Goal: Check status: Check status

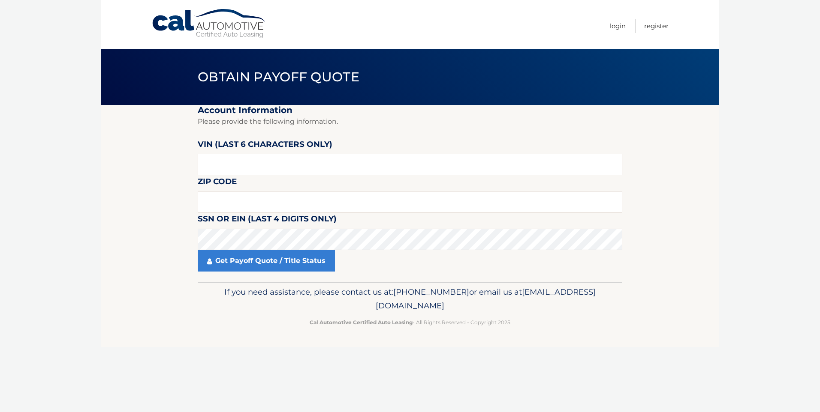
click at [210, 159] on input "text" at bounding box center [410, 164] width 424 height 21
type input "607363"
click at [219, 204] on input "text" at bounding box center [410, 201] width 424 height 21
click button "For Originating Dealer" at bounding box center [0, 0] width 0 height 0
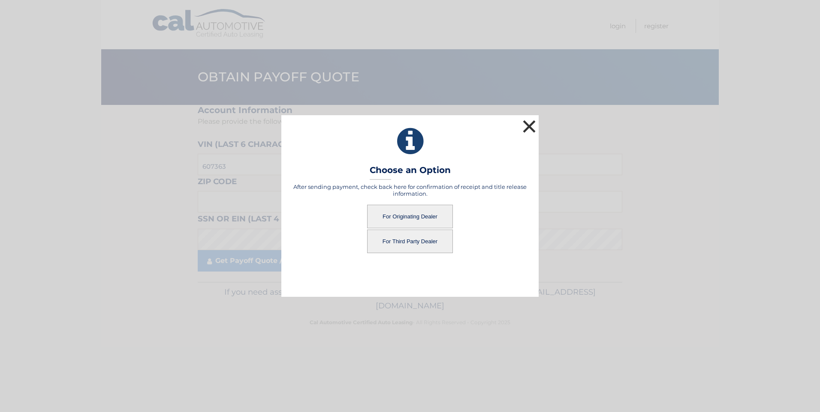
click at [533, 122] on button "×" at bounding box center [528, 126] width 17 height 17
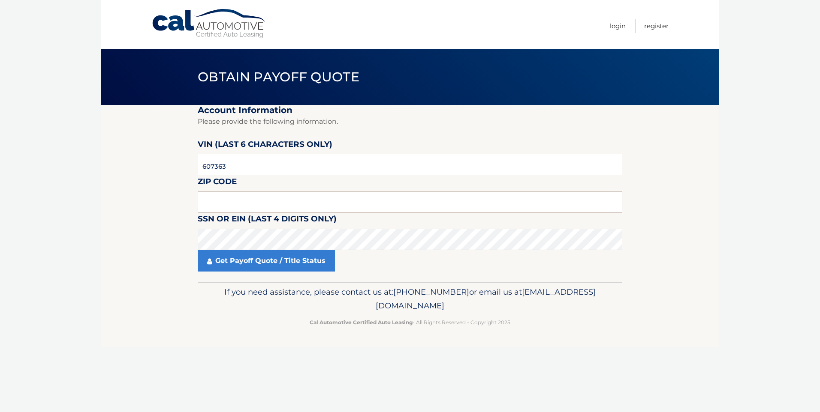
click at [233, 205] on input "text" at bounding box center [410, 201] width 424 height 21
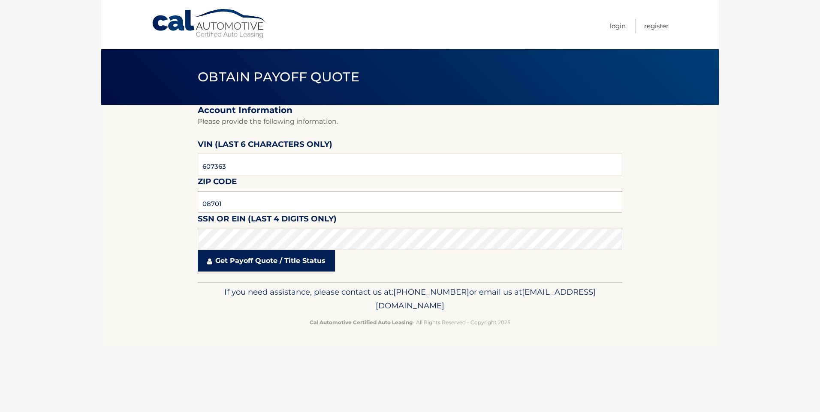
type input "08701"
click at [249, 261] on link "Get Payoff Quote / Title Status" at bounding box center [266, 260] width 137 height 21
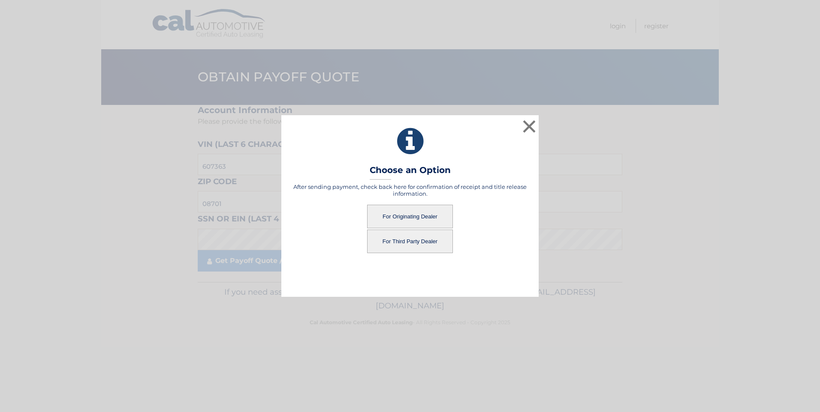
click at [403, 214] on button "For Originating Dealer" at bounding box center [410, 217] width 86 height 24
click at [399, 212] on button "For Originating Dealer" at bounding box center [410, 217] width 86 height 24
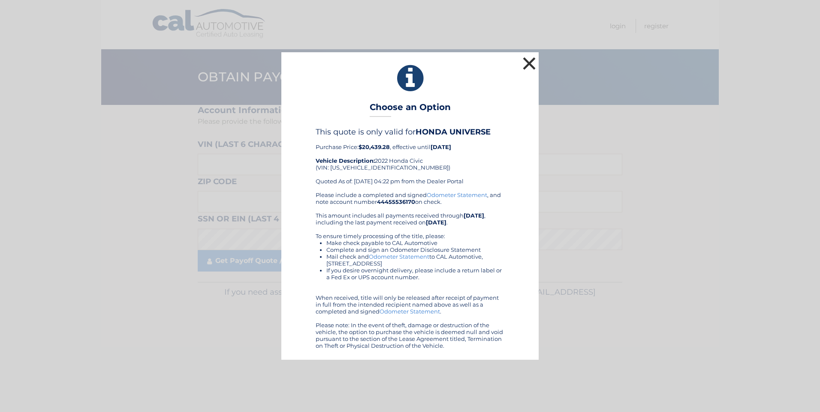
click at [529, 59] on button "×" at bounding box center [528, 63] width 17 height 17
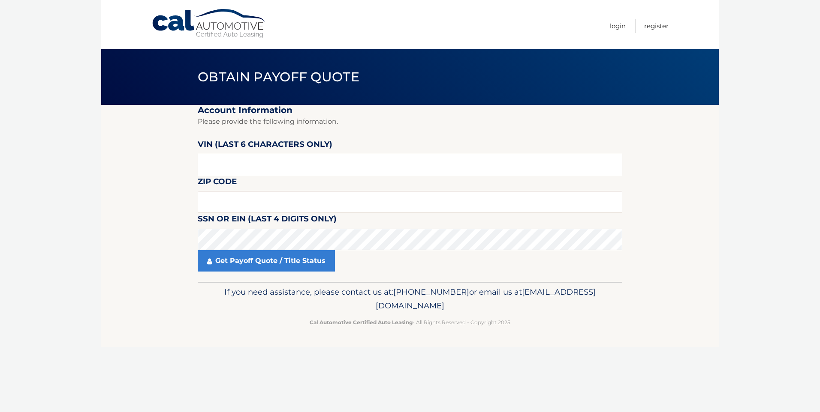
click at [240, 166] on input "text" at bounding box center [410, 164] width 424 height 21
click at [210, 164] on input "text" at bounding box center [410, 164] width 424 height 21
drag, startPoint x: 210, startPoint y: 164, endPoint x: 384, endPoint y: 163, distance: 174.0
click at [350, 164] on input "text" at bounding box center [410, 164] width 424 height 21
type input "607363"
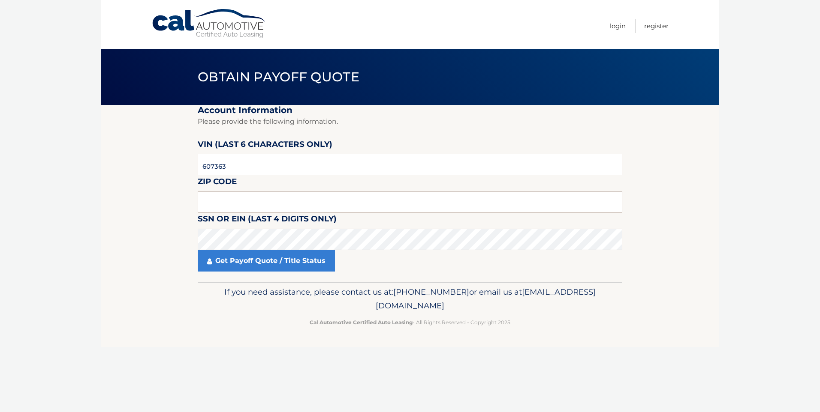
click at [214, 199] on input "text" at bounding box center [410, 201] width 424 height 21
click at [220, 197] on input "text" at bounding box center [410, 201] width 424 height 21
type input "08701"
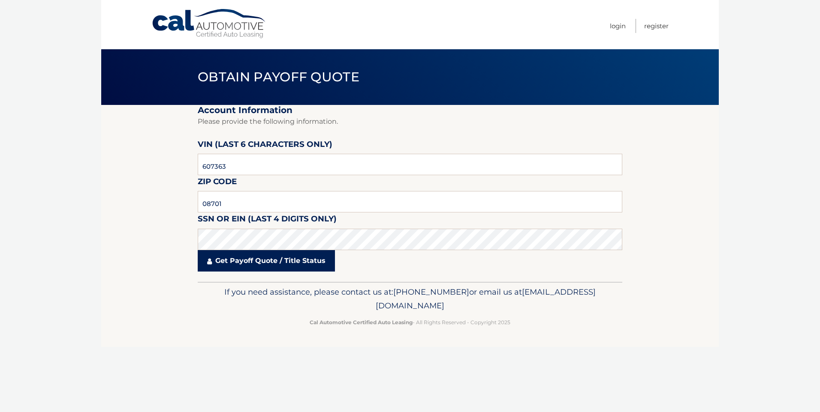
click at [263, 258] on link "Get Payoff Quote / Title Status" at bounding box center [266, 260] width 137 height 21
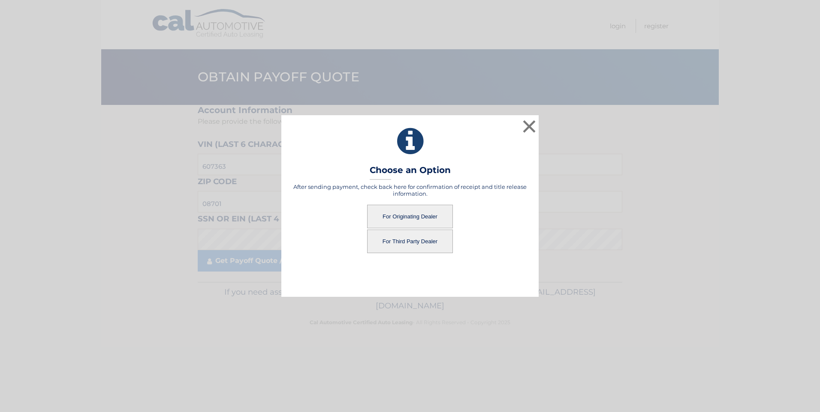
click at [409, 240] on button "For Third Party Dealer" at bounding box center [410, 242] width 86 height 24
click at [405, 240] on button "For Third Party Dealer" at bounding box center [410, 242] width 86 height 24
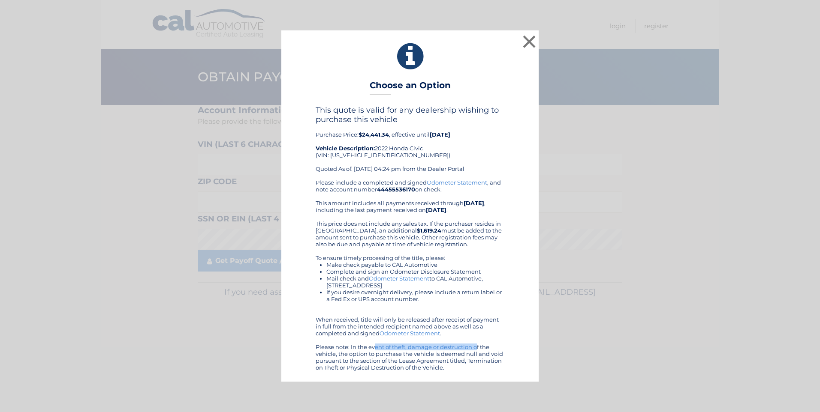
drag, startPoint x: 304, startPoint y: 346, endPoint x: 497, endPoint y: 341, distance: 193.4
click at [463, 346] on div "× Choose an Option This quote is valid for any dealership wishing to purchase t…" at bounding box center [409, 205] width 813 height 351
